Goal: Information Seeking & Learning: Stay updated

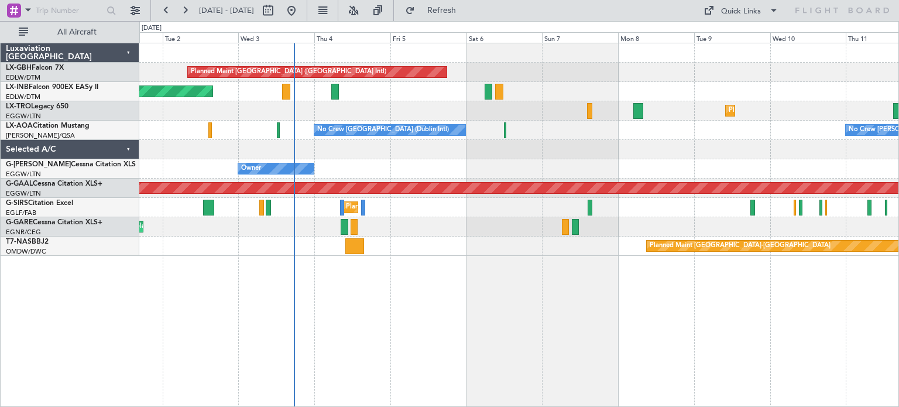
click at [427, 253] on div "Planned Maint [GEOGRAPHIC_DATA] ([GEOGRAPHIC_DATA] Intl) Unplanned Maint [GEOGR…" at bounding box center [519, 225] width 760 height 364
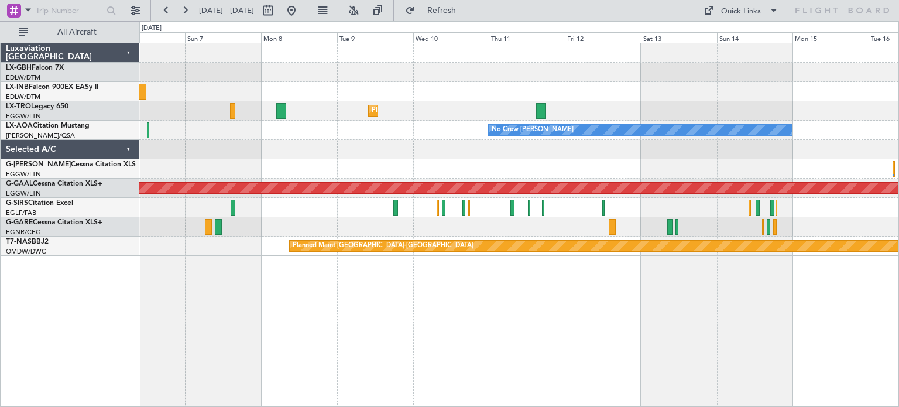
click at [382, 261] on div "Planned Maint Nurnberg Planned Maint [GEOGRAPHIC_DATA] ([GEOGRAPHIC_DATA]) Plan…" at bounding box center [519, 225] width 760 height 364
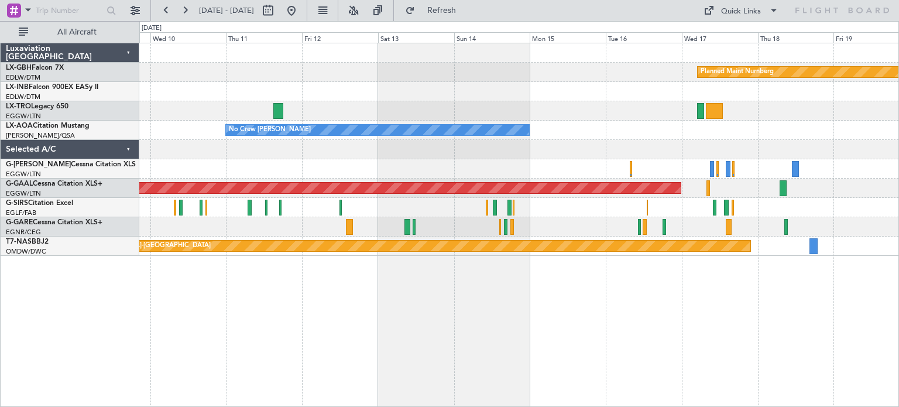
click at [252, 260] on div "Planned Maint Nurnberg Planned [GEOGRAPHIC_DATA] No Crew [PERSON_NAME] Planned …" at bounding box center [519, 225] width 760 height 364
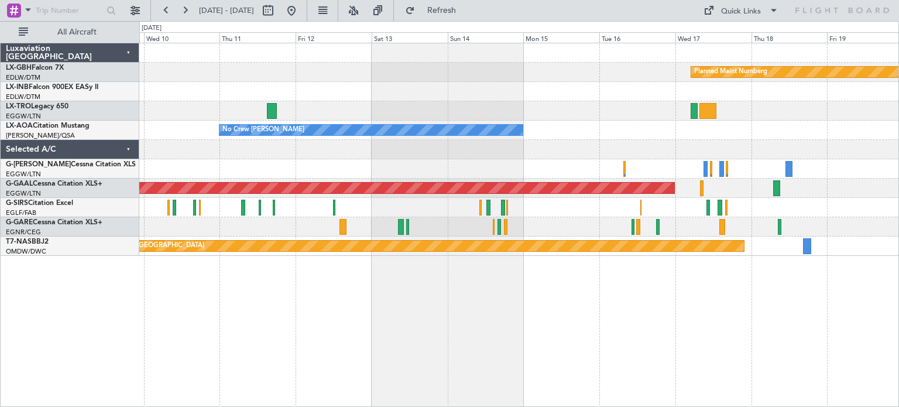
click at [688, 342] on div "Planned Maint Nurnberg Planned [GEOGRAPHIC_DATA] No Crew [PERSON_NAME] Planned …" at bounding box center [519, 225] width 760 height 364
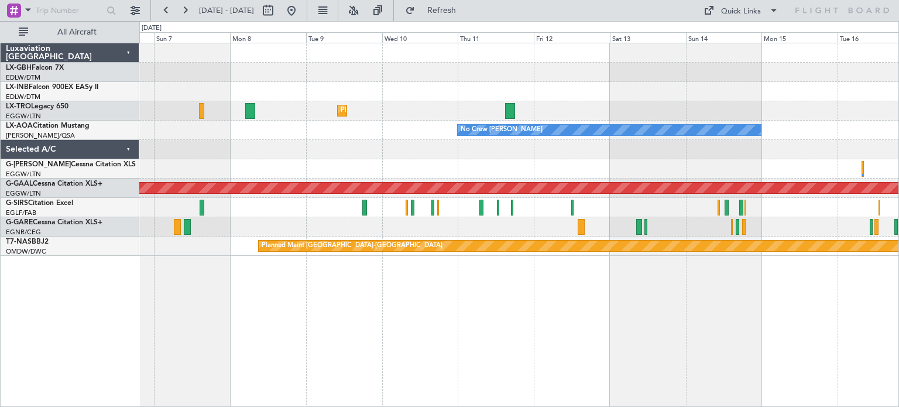
click at [688, 332] on div "Planned Maint Nurnberg Planned Maint [GEOGRAPHIC_DATA] ([GEOGRAPHIC_DATA]) Plan…" at bounding box center [519, 225] width 760 height 364
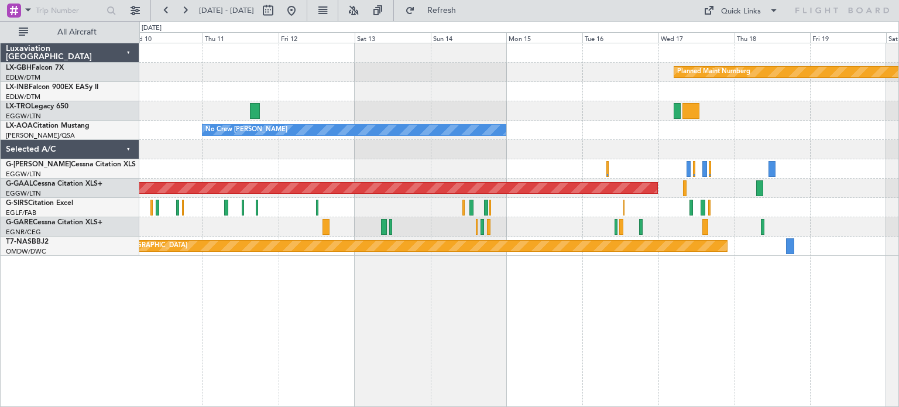
click at [399, 285] on div "Planned Maint Nurnberg Planned [GEOGRAPHIC_DATA] No Crew [PERSON_NAME] Planned …" at bounding box center [519, 225] width 760 height 364
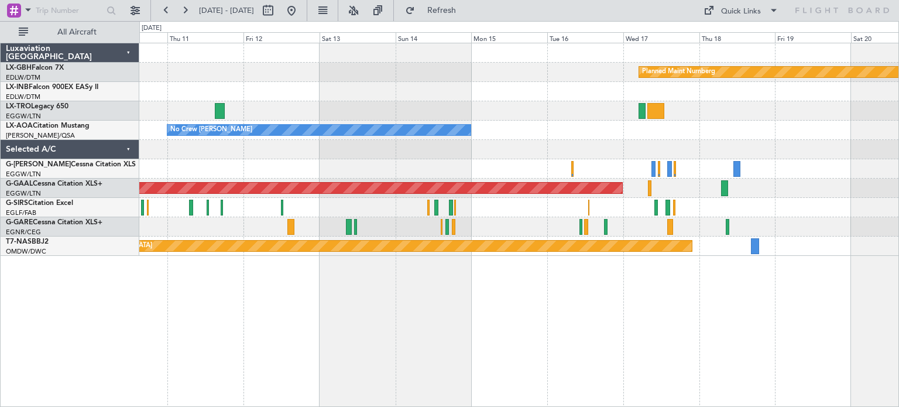
click at [306, 255] on div "Planned Maint [GEOGRAPHIC_DATA]-[GEOGRAPHIC_DATA]" at bounding box center [518, 245] width 759 height 19
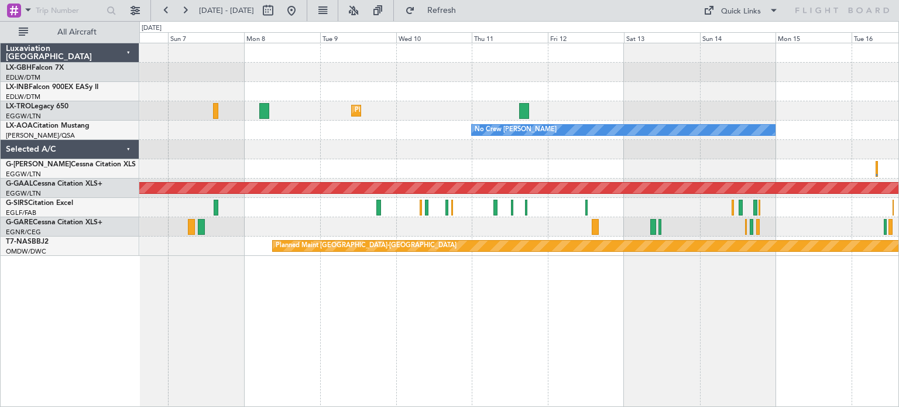
click at [610, 308] on div "Planned Maint Nurnberg Planned Maint [GEOGRAPHIC_DATA] ([GEOGRAPHIC_DATA]) Plan…" at bounding box center [519, 225] width 760 height 364
click at [384, 274] on div "Planned Maint Nurnberg Planned Maint [GEOGRAPHIC_DATA] ([GEOGRAPHIC_DATA]) Plan…" at bounding box center [519, 225] width 760 height 364
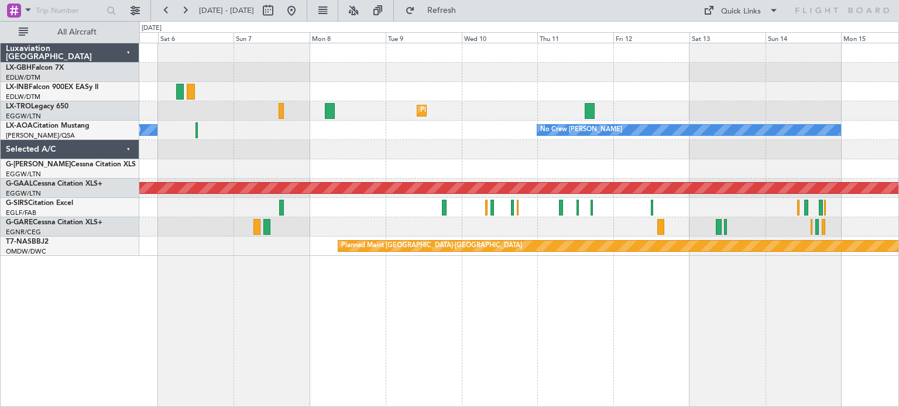
click at [468, 289] on div "Planned Maint Nurnberg Planned Maint [GEOGRAPHIC_DATA] ([GEOGRAPHIC_DATA]) Plan…" at bounding box center [519, 225] width 760 height 364
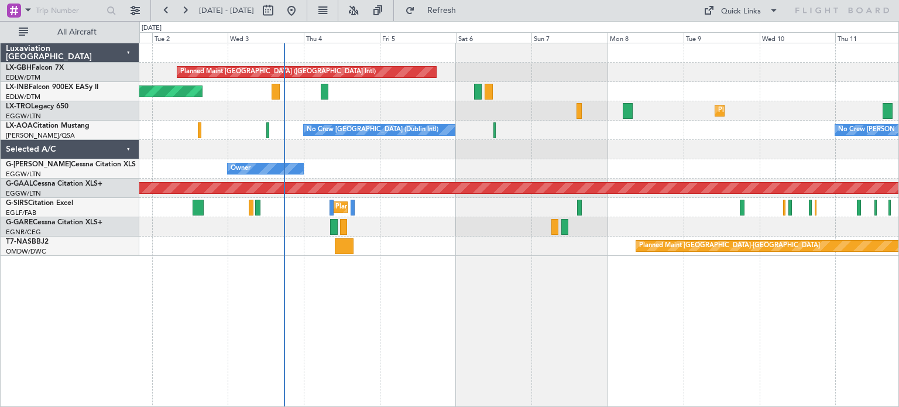
click at [679, 285] on div "Planned Maint [GEOGRAPHIC_DATA] ([GEOGRAPHIC_DATA] Intl) Unplanned Maint [GEOGR…" at bounding box center [519, 225] width 760 height 364
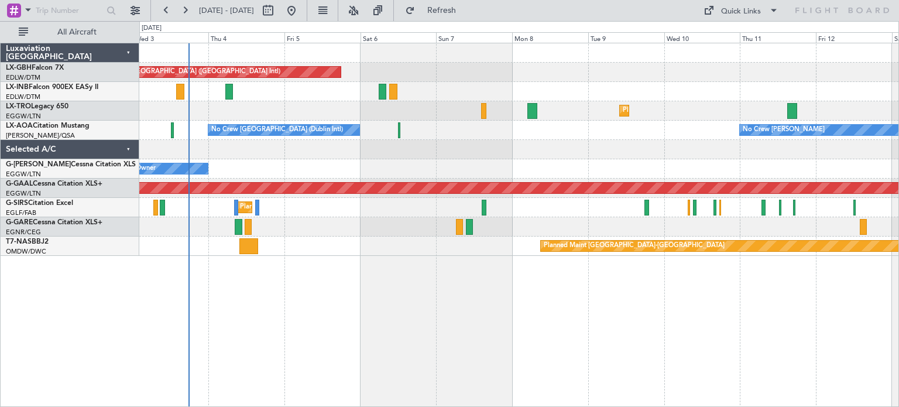
click at [422, 225] on div "Unplanned Maint [PERSON_NAME]" at bounding box center [518, 226] width 759 height 19
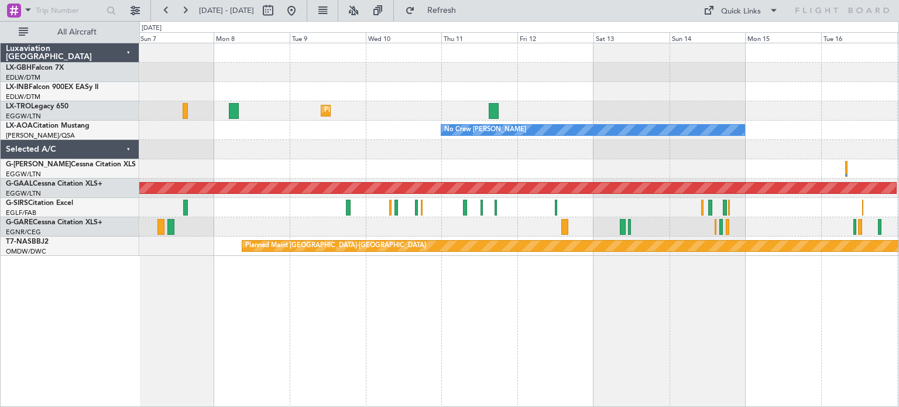
click at [250, 203] on div "Planned Maint Nurnberg Planned Maint [GEOGRAPHIC_DATA] ([GEOGRAPHIC_DATA]) Plan…" at bounding box center [518, 149] width 759 height 212
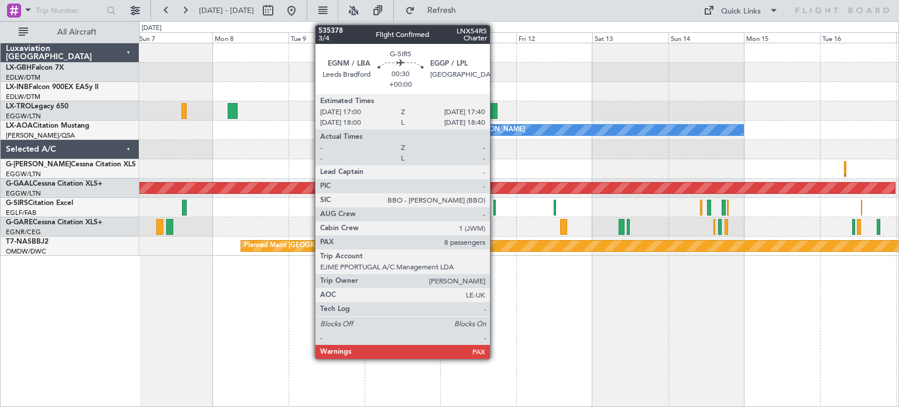
click at [495, 208] on div at bounding box center [494, 208] width 2 height 16
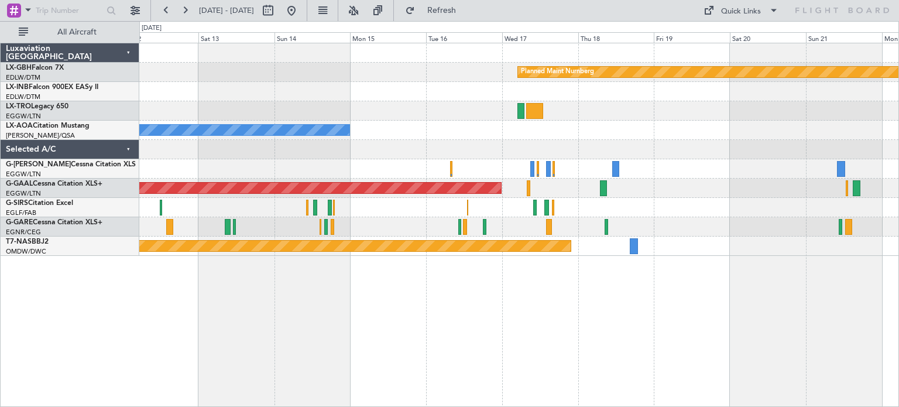
click at [356, 153] on div "Planned Maint Nurnberg No Crew [PERSON_NAME] Planned [GEOGRAPHIC_DATA] Planned …" at bounding box center [518, 149] width 759 height 212
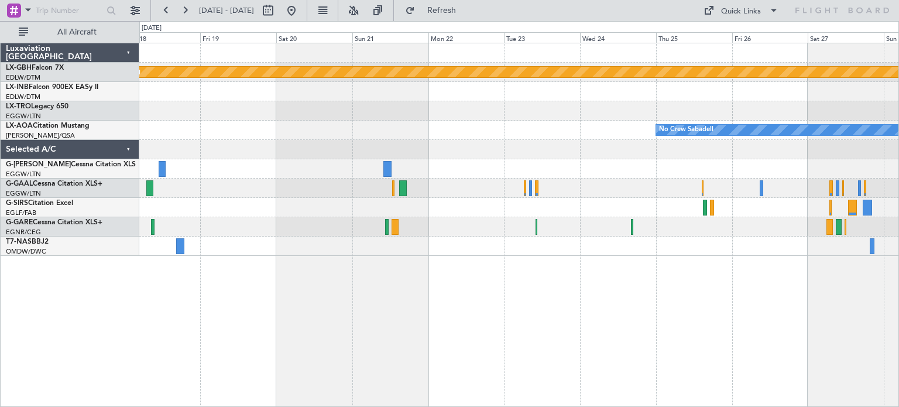
click at [339, 243] on div "Planned Maint Nurnberg No Crew Sabadell Planned [GEOGRAPHIC_DATA] Planned Maint…" at bounding box center [518, 149] width 759 height 212
